Goal: Find specific page/section

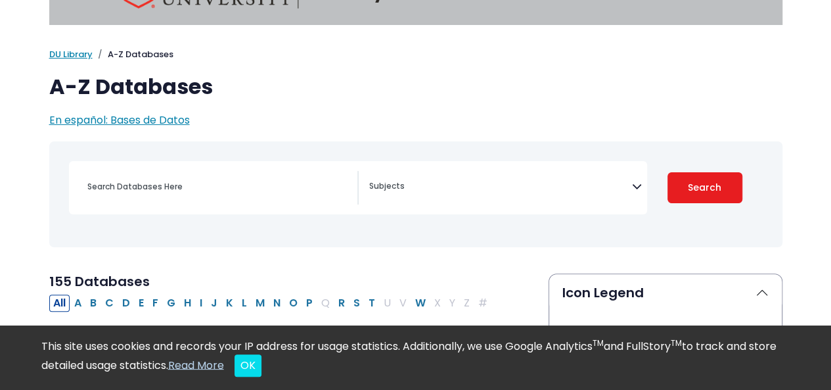
scroll to position [120, 0]
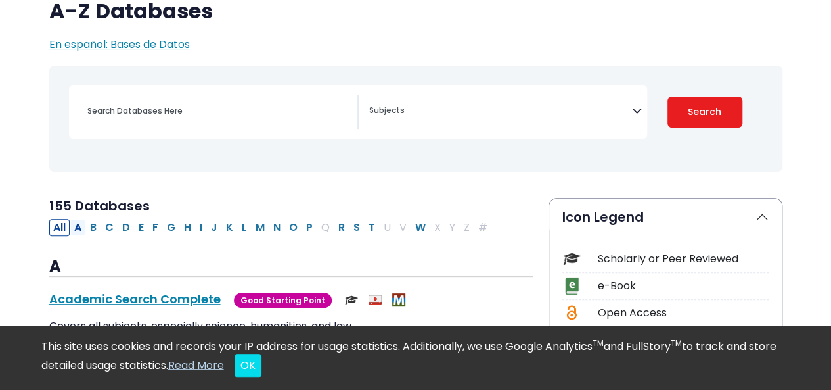
click at [80, 230] on button "A" at bounding box center [77, 227] width 15 height 17
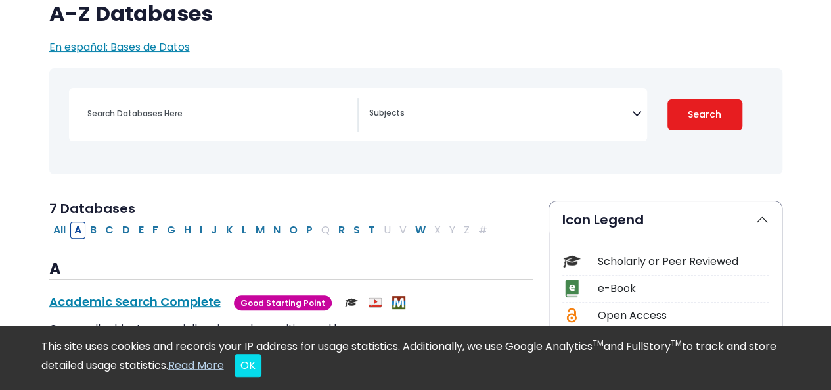
select select "Database Subject Filter"
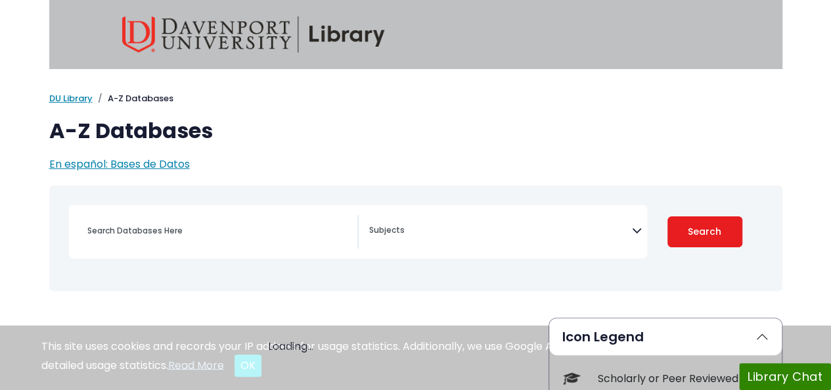
select select "Database Subject Filter"
